Goal: Information Seeking & Learning: Learn about a topic

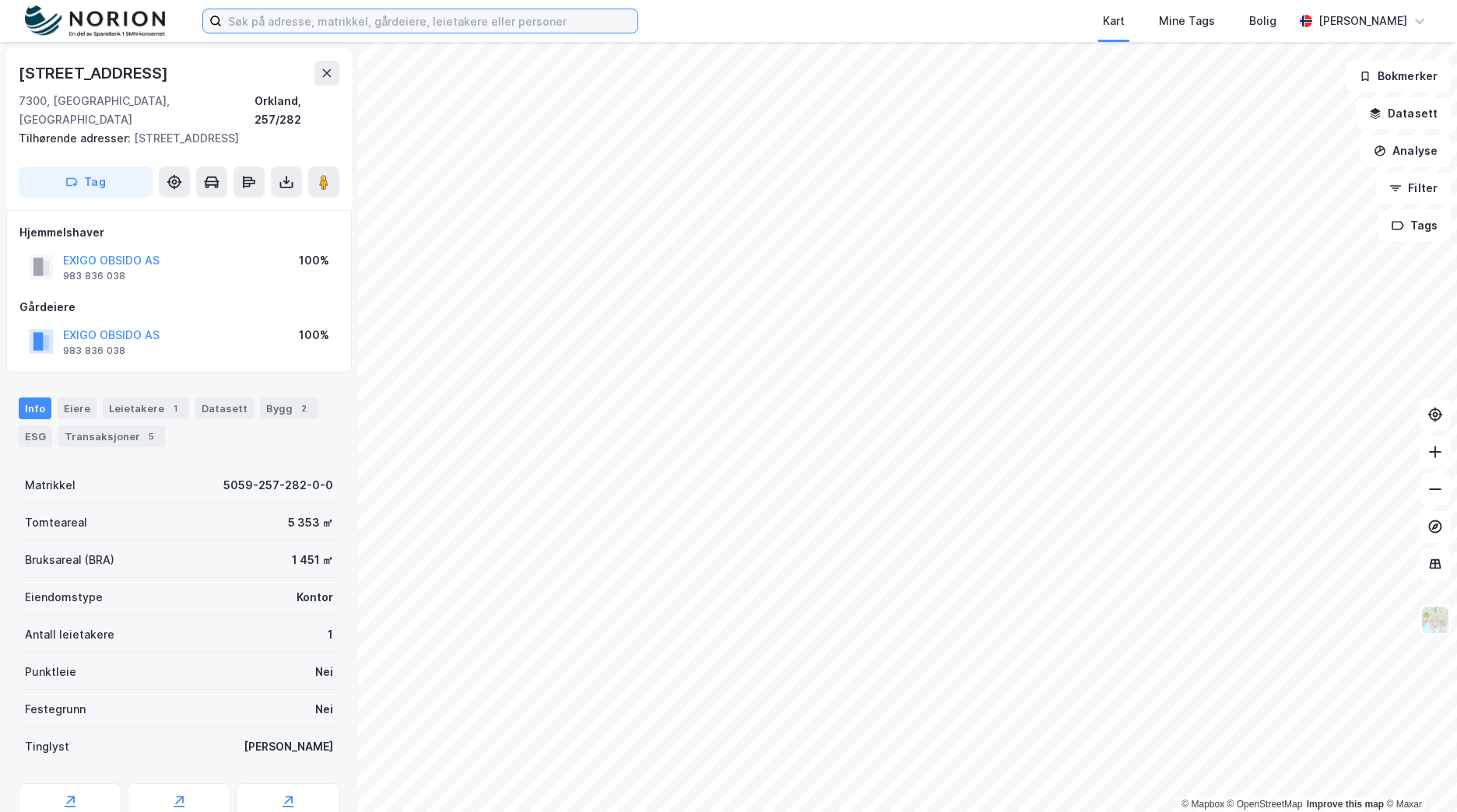
click at [450, 17] on input at bounding box center [429, 21] width 416 height 23
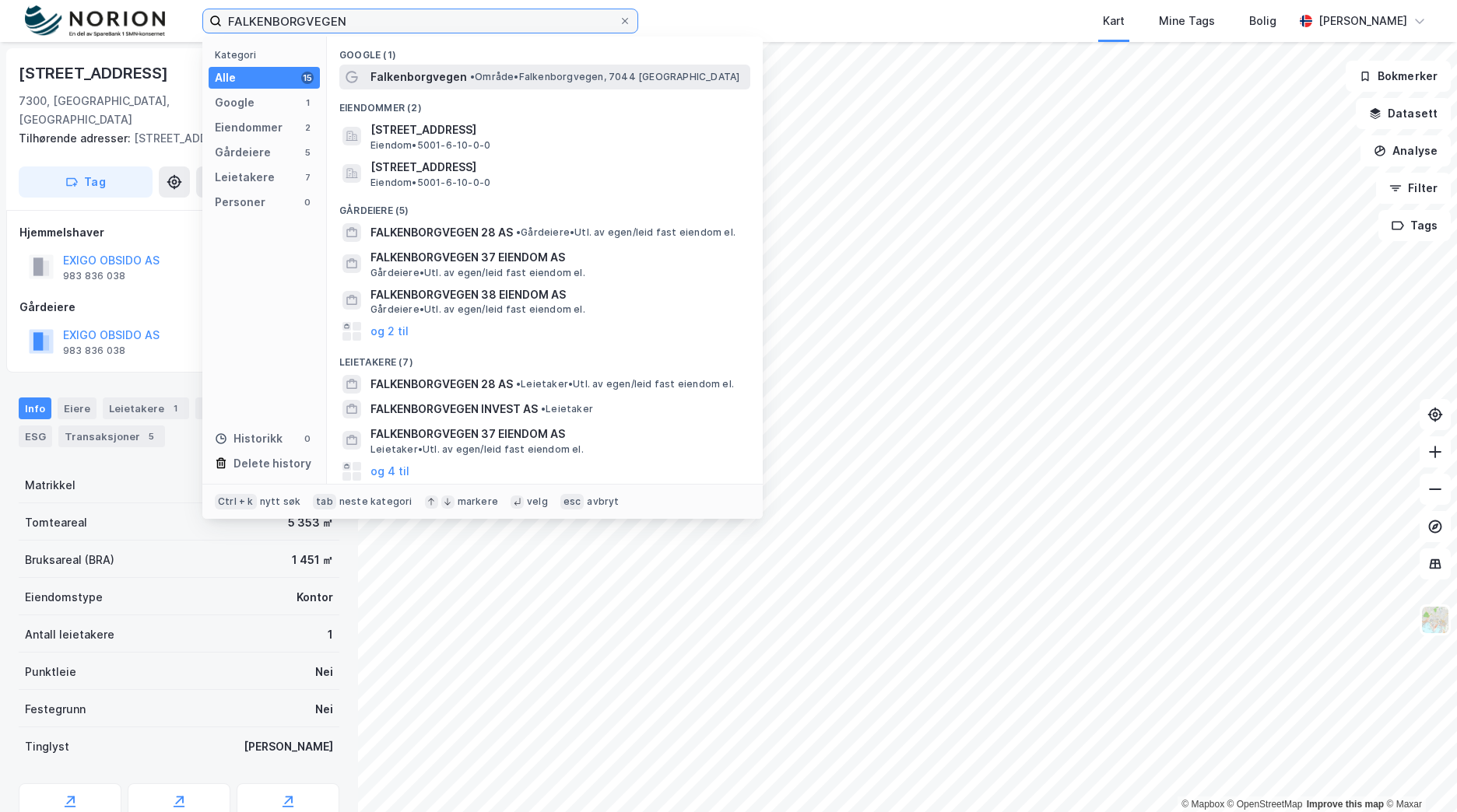
type input "FALKENBORGVEGEN"
click at [462, 78] on div "Falkenborgvegen • Område • [STREET_ADDRESS]" at bounding box center [558, 77] width 377 height 18
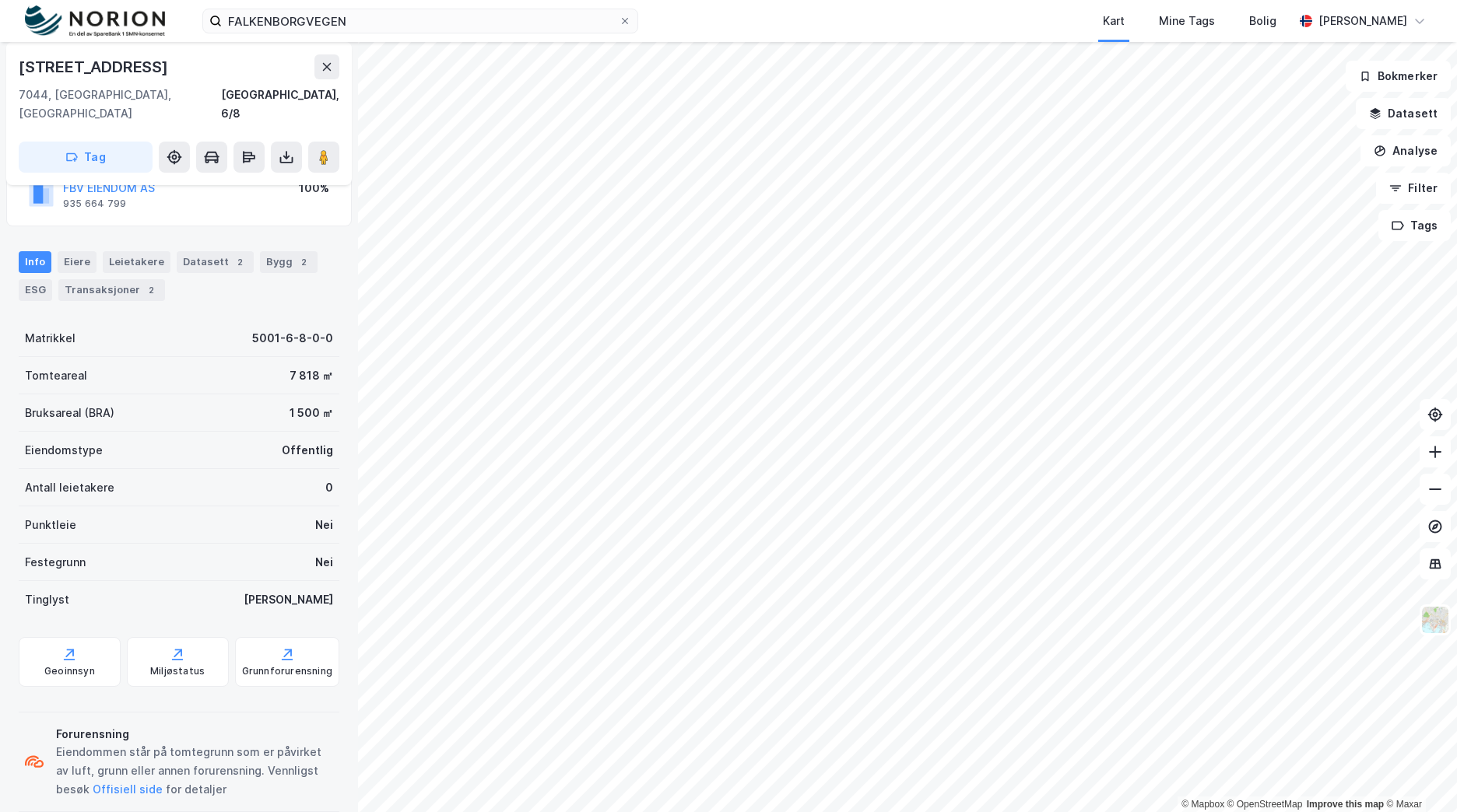
scroll to position [135, 0]
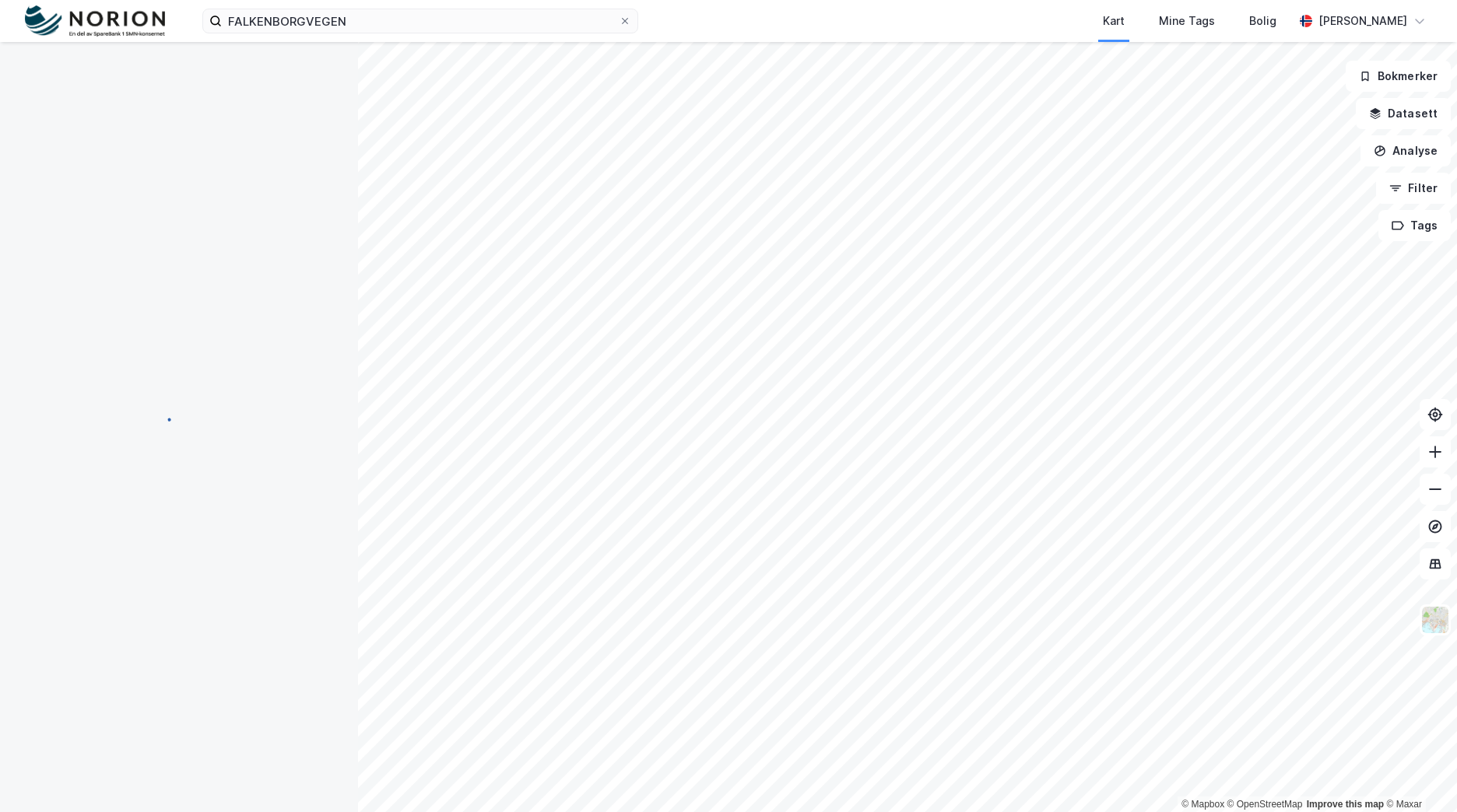
scroll to position [135, 0]
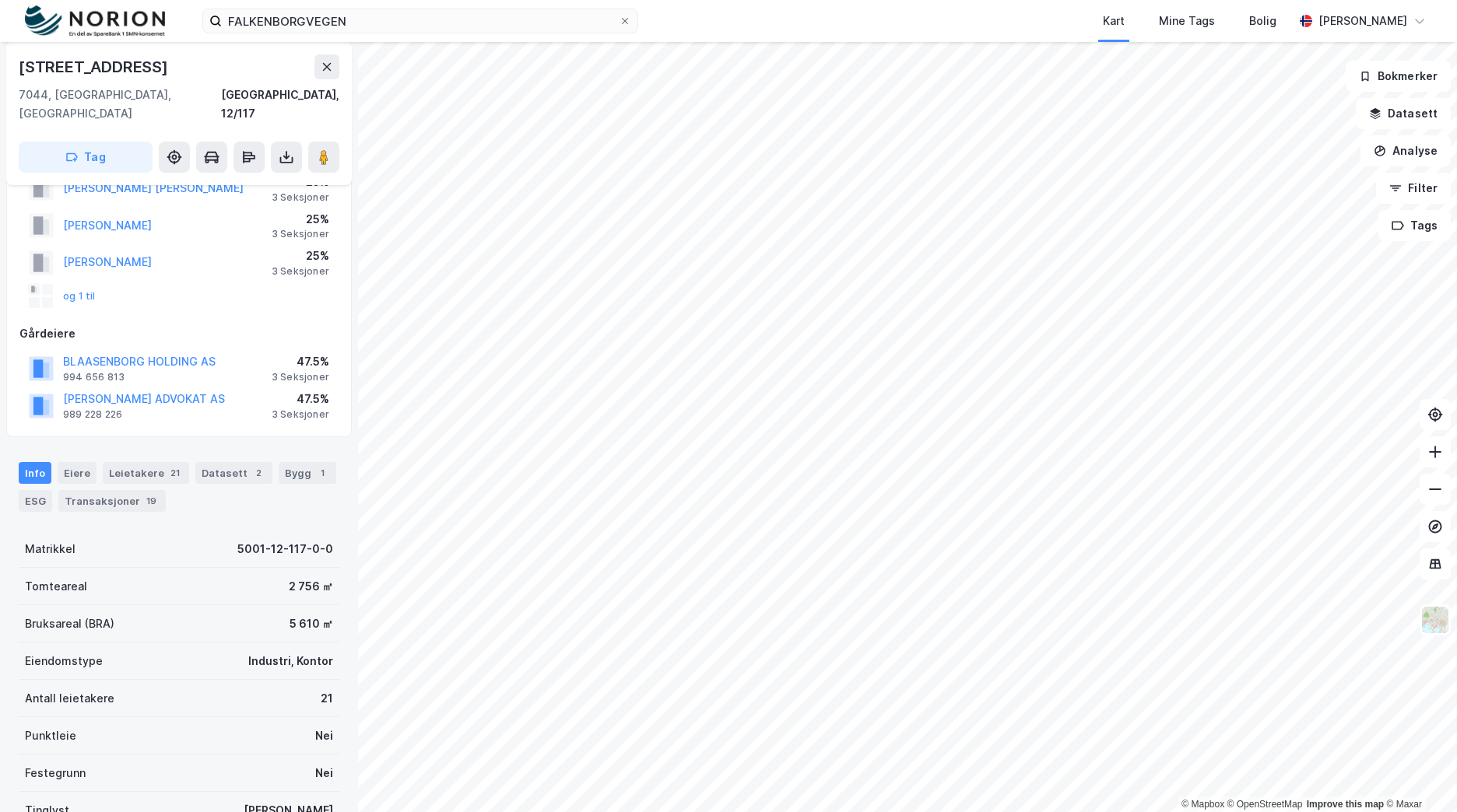
scroll to position [135, 0]
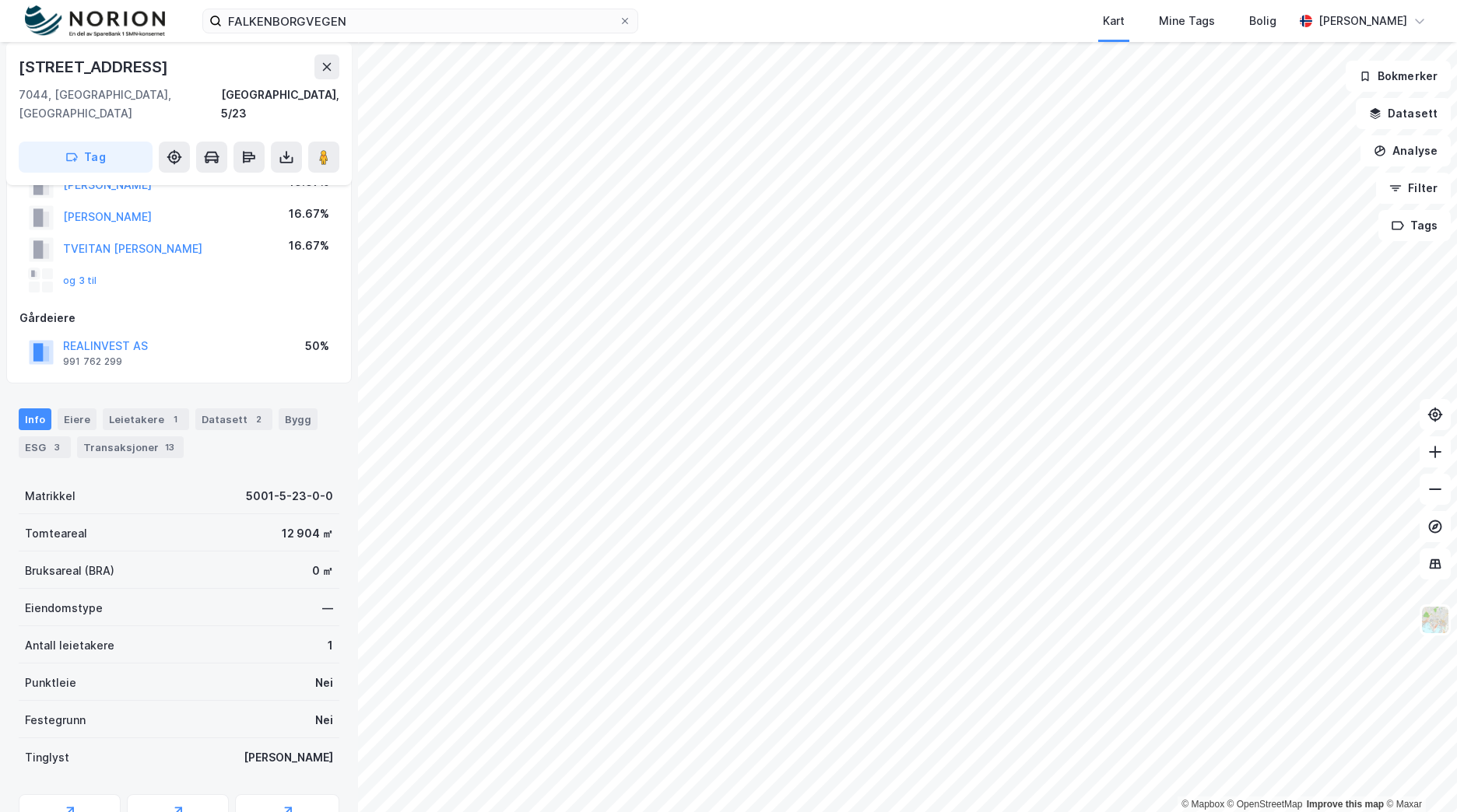
scroll to position [134, 0]
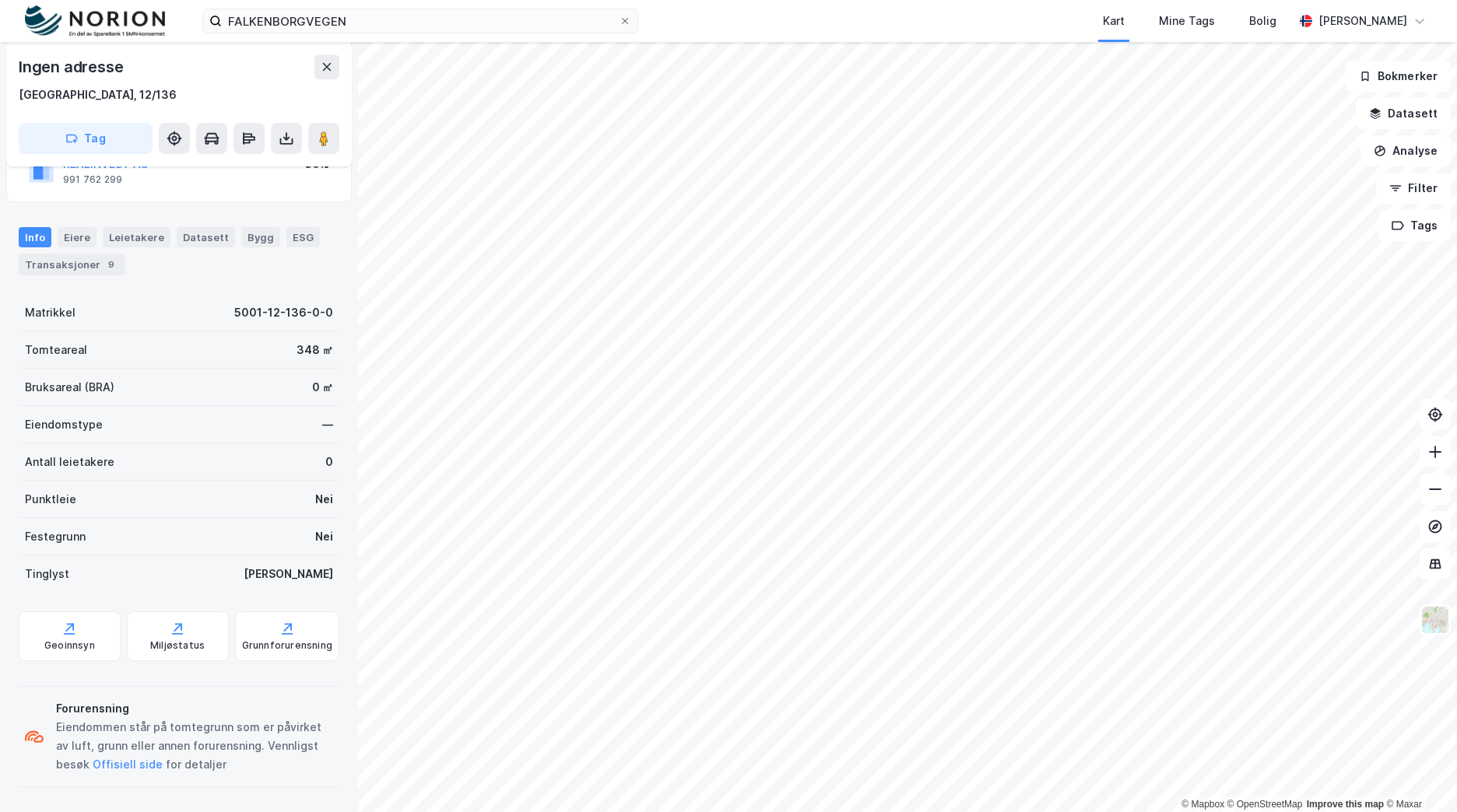
scroll to position [134, 0]
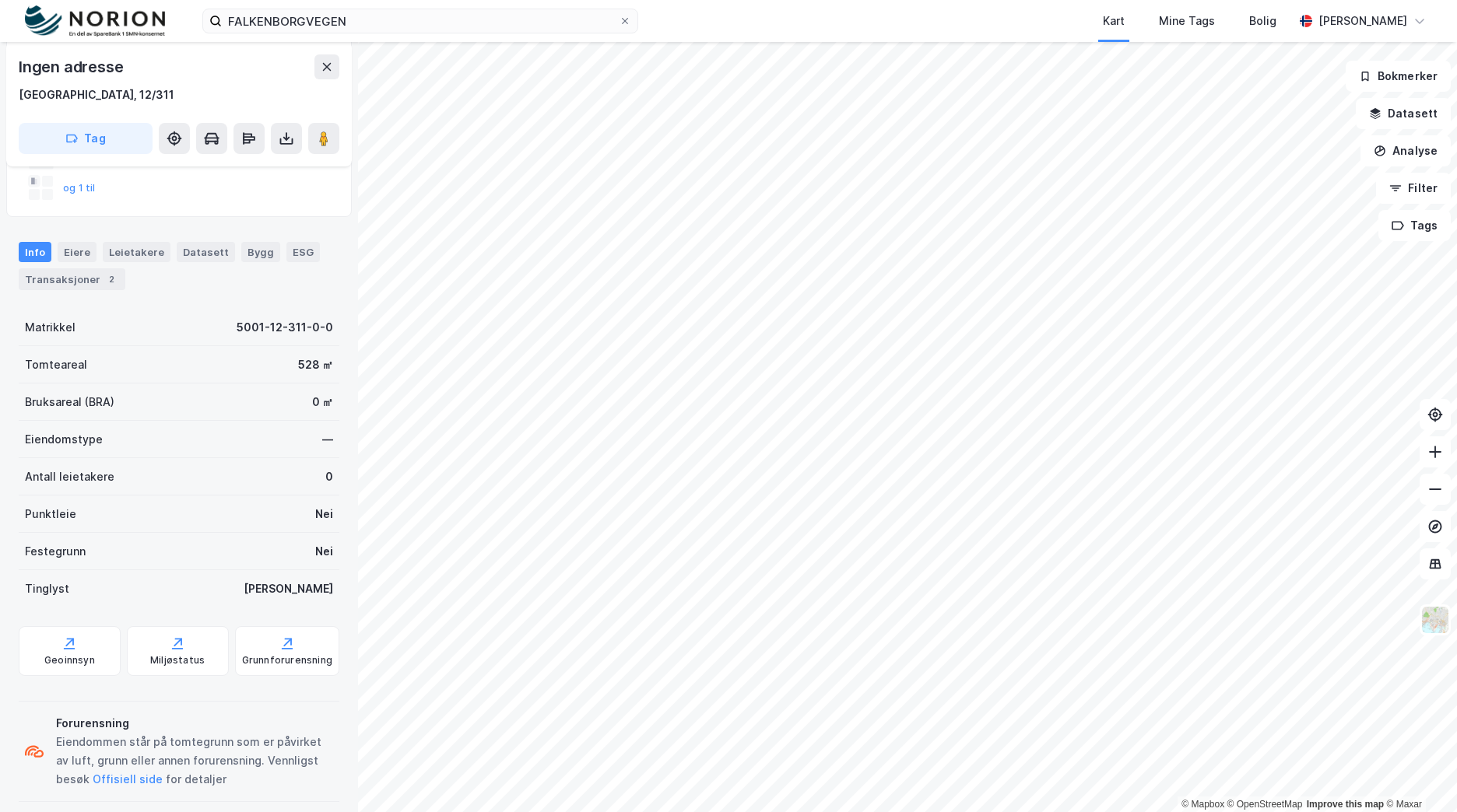
scroll to position [134, 0]
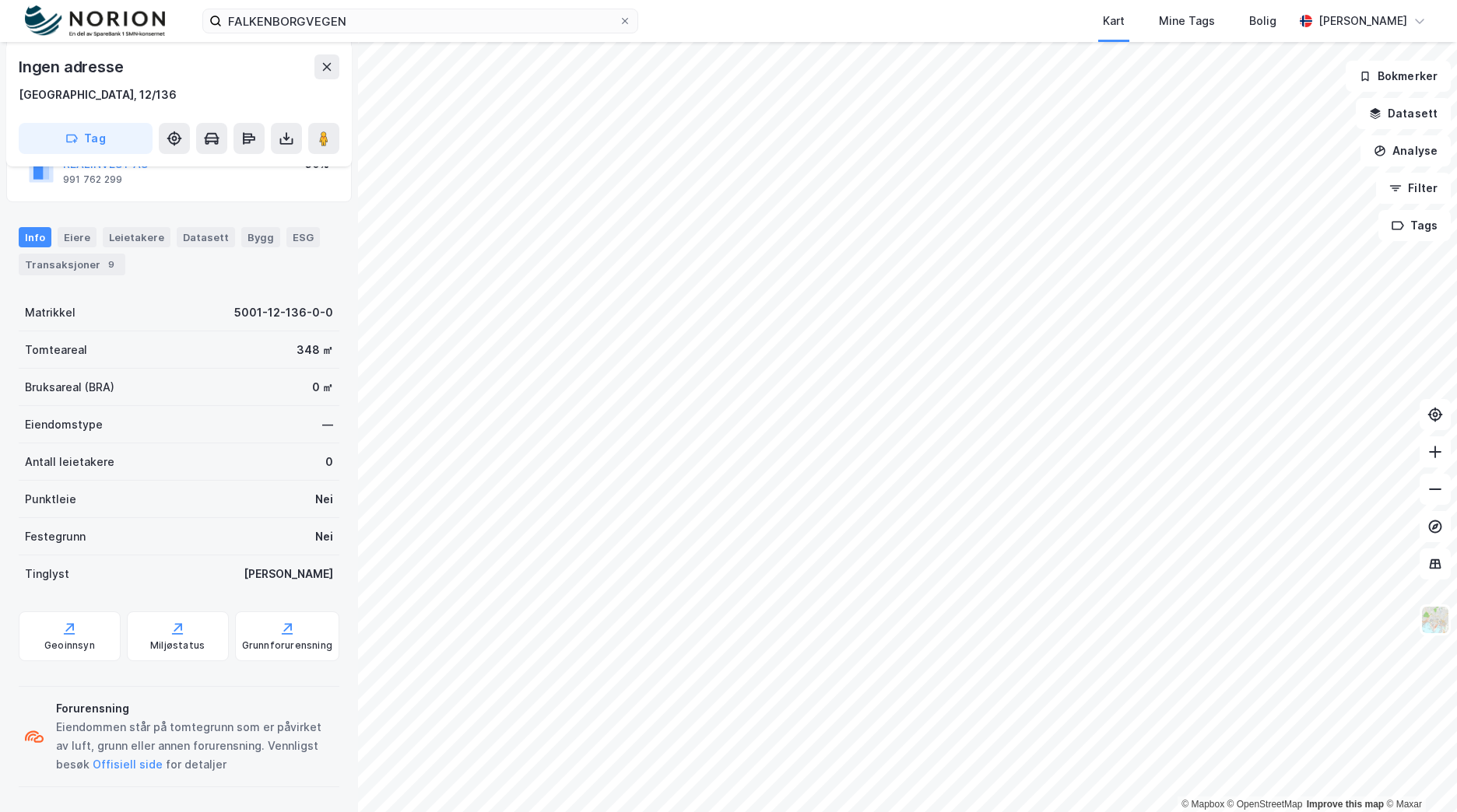
scroll to position [134, 0]
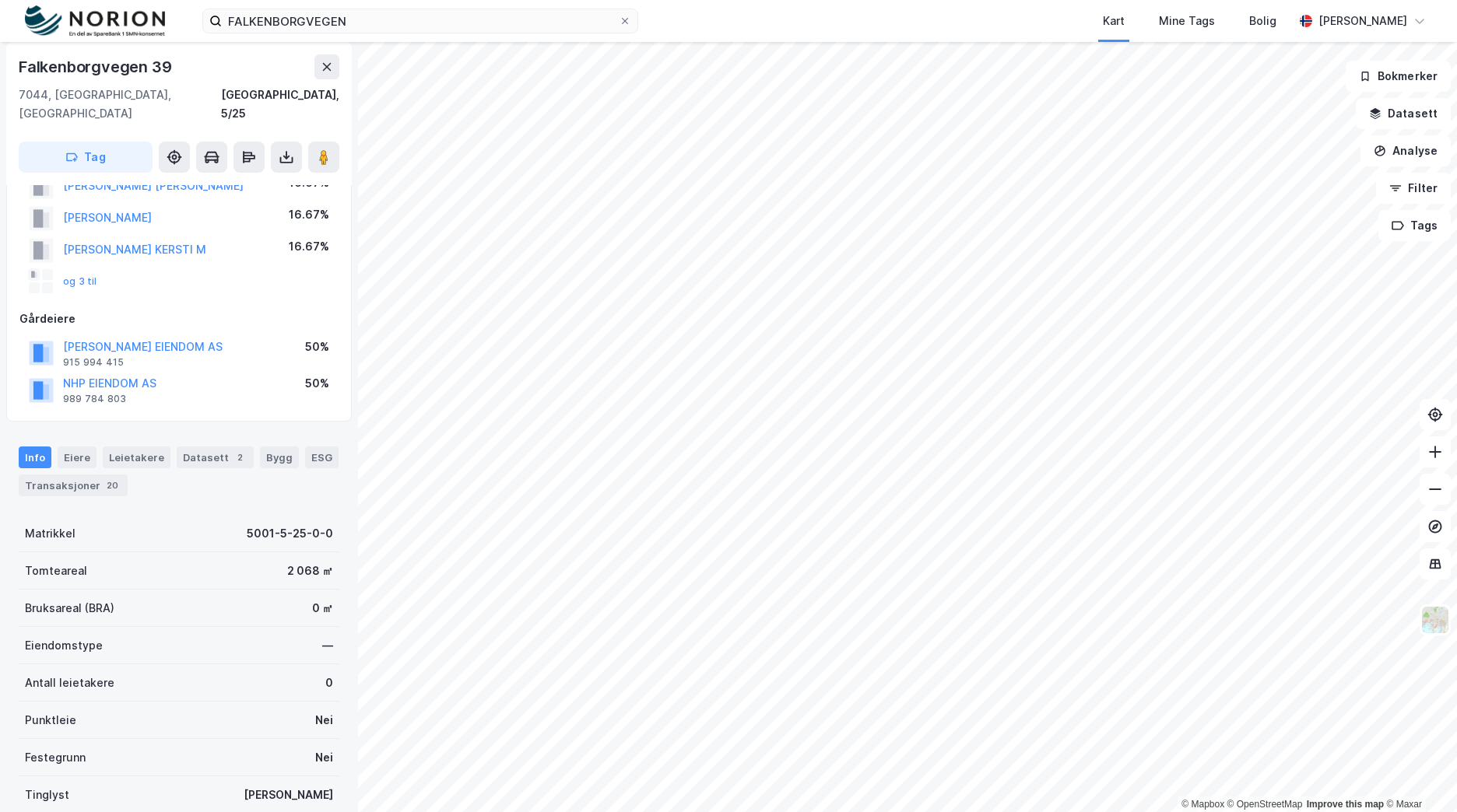
scroll to position [134, 0]
